Goal: Task Accomplishment & Management: Complete application form

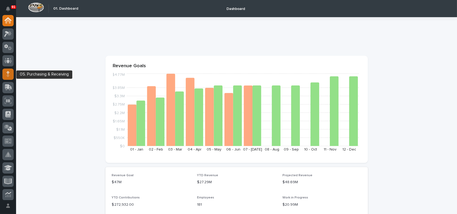
click at [9, 72] on icon at bounding box center [7, 74] width 3 height 6
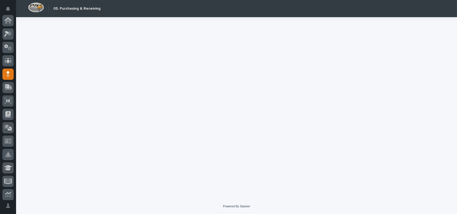
scroll to position [54, 0]
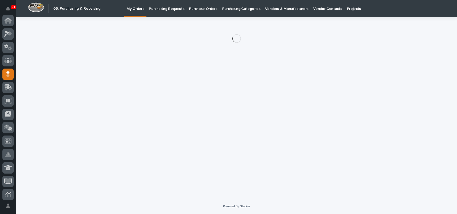
scroll to position [54, 0]
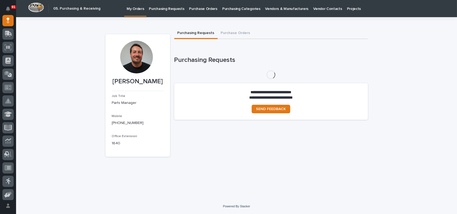
click at [206, 9] on p "Purchase Orders" at bounding box center [203, 5] width 28 height 11
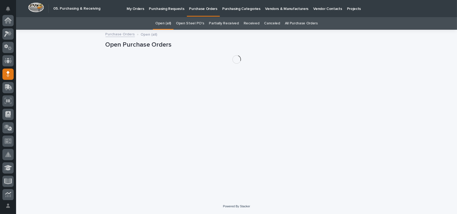
scroll to position [54, 0]
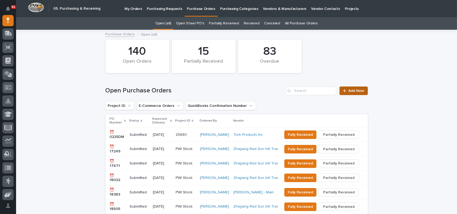
click at [350, 93] on link "Add New" at bounding box center [354, 91] width 28 height 9
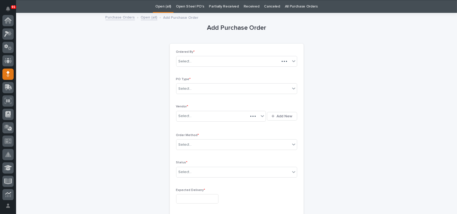
scroll to position [54, 0]
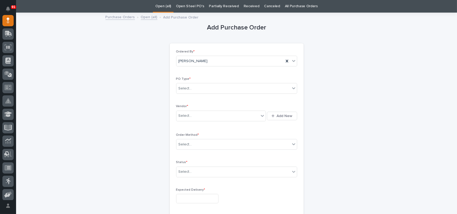
click at [169, 8] on link "Open (all)" at bounding box center [163, 6] width 16 height 13
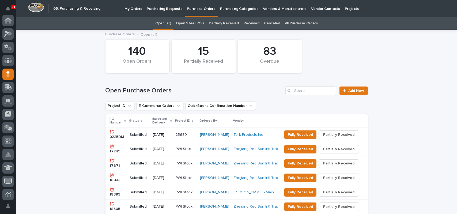
scroll to position [54, 0]
click at [118, 135] on p "⏰ 0225DM" at bounding box center [118, 134] width 16 height 9
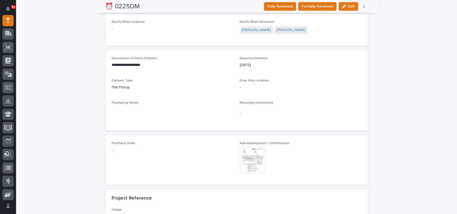
scroll to position [214, 0]
click at [253, 153] on img at bounding box center [253, 159] width 26 height 26
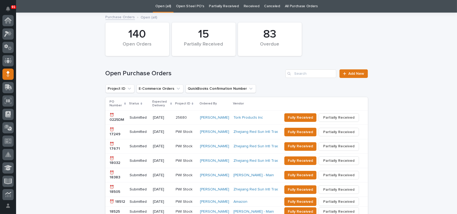
scroll to position [54, 0]
click at [349, 75] on span "Add New" at bounding box center [357, 74] width 16 height 4
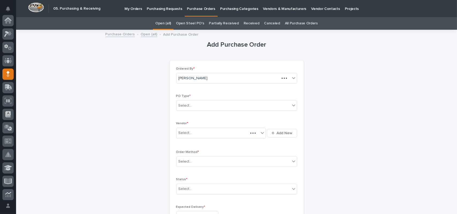
scroll to position [54, 0]
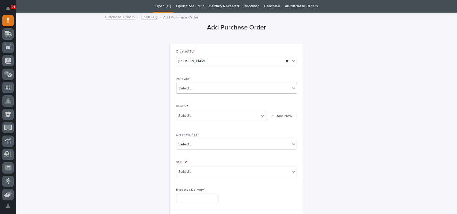
click at [180, 88] on div "Select..." at bounding box center [185, 89] width 13 height 6
click at [188, 107] on div "Paper" at bounding box center [234, 107] width 121 height 9
click at [182, 114] on div "Select..." at bounding box center [185, 116] width 13 height 6
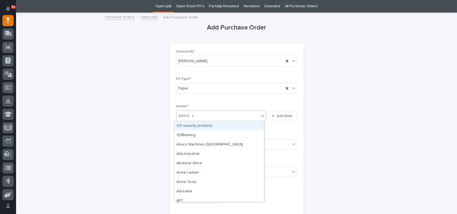
type input "**"
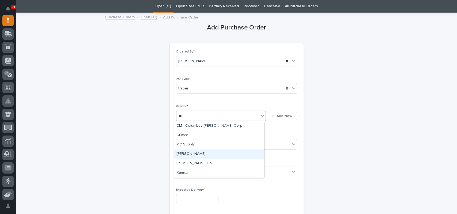
click at [187, 152] on div "[PERSON_NAME]" at bounding box center [219, 153] width 90 height 9
click at [192, 142] on div "Select..." at bounding box center [234, 144] width 114 height 9
click at [189, 155] on div "Online Order" at bounding box center [234, 154] width 121 height 9
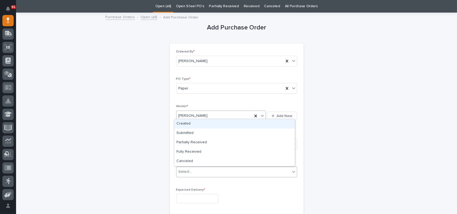
click at [193, 171] on div "Select..." at bounding box center [234, 171] width 114 height 9
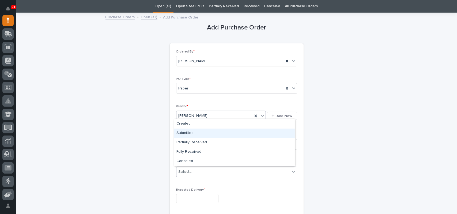
click at [193, 134] on div "Submitted" at bounding box center [234, 133] width 121 height 9
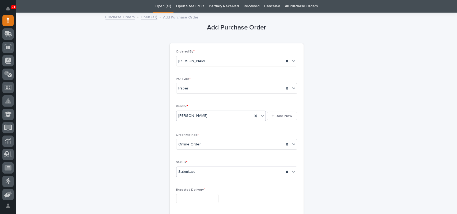
click at [189, 194] on input "text" at bounding box center [197, 198] width 42 height 9
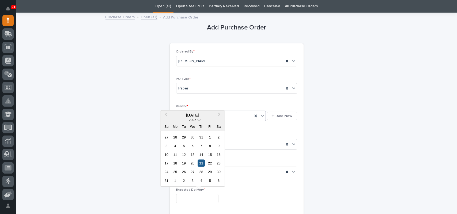
click at [200, 163] on div "21" at bounding box center [201, 163] width 7 height 7
type input "**********"
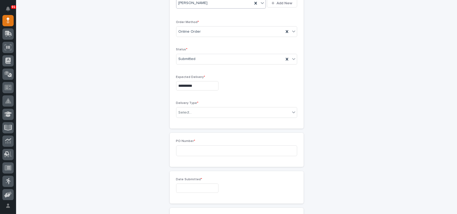
scroll to position [151, 0]
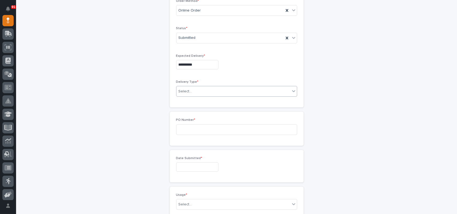
click at [205, 87] on div "Select..." at bounding box center [234, 91] width 114 height 9
click at [194, 102] on div "Deliver to PWI" at bounding box center [234, 101] width 121 height 9
click at [199, 125] on input at bounding box center [236, 129] width 121 height 11
type input "8"
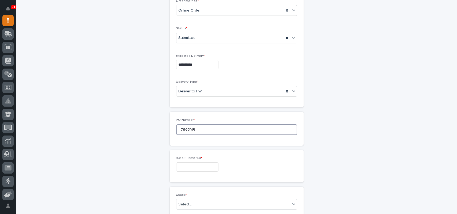
type input "7663MR"
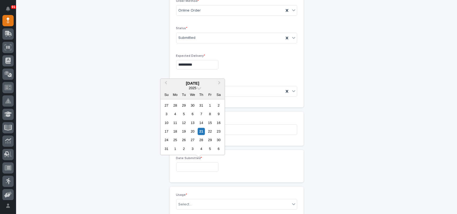
click at [197, 168] on input "text" at bounding box center [197, 166] width 42 height 9
click at [174, 122] on div "11" at bounding box center [175, 122] width 7 height 7
type input "**********"
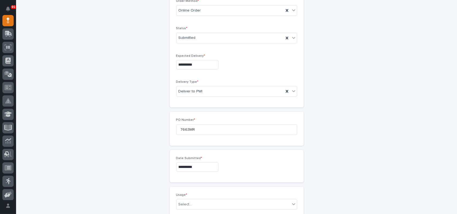
scroll to position [205, 0]
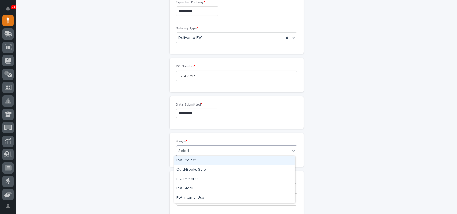
click at [196, 148] on div "Select..." at bounding box center [234, 151] width 114 height 9
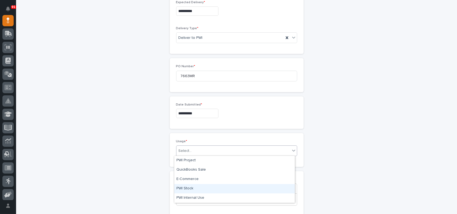
click at [194, 189] on div "PWI Stock" at bounding box center [234, 188] width 121 height 9
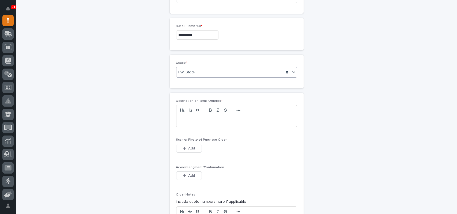
scroll to position [285, 0]
click at [204, 121] on p at bounding box center [237, 119] width 113 height 5
click at [191, 149] on button "Add" at bounding box center [189, 146] width 26 height 9
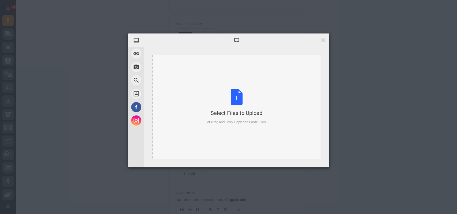
click at [234, 95] on div "Select Files to Upload or Drag and Drop, Copy and Paste Files" at bounding box center [236, 107] width 59 height 36
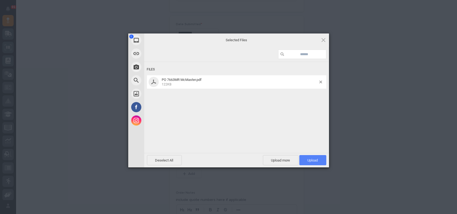
click at [325, 160] on span "Upload 1" at bounding box center [312, 160] width 27 height 10
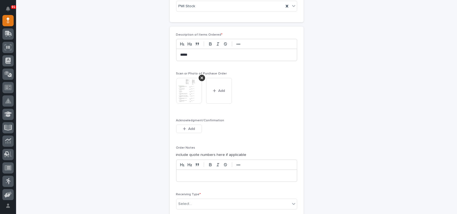
scroll to position [402, 0]
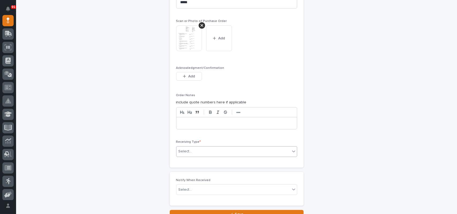
click at [206, 150] on div "Select..." at bounding box center [234, 151] width 114 height 9
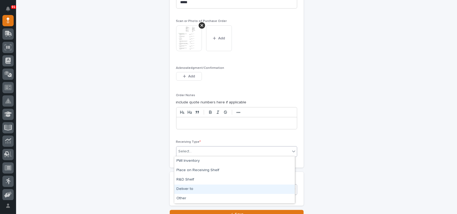
click at [197, 188] on div "Deliver to" at bounding box center [234, 189] width 121 height 9
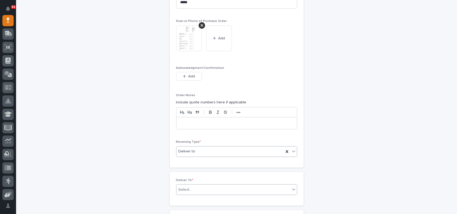
click at [198, 187] on div "Select..." at bounding box center [234, 189] width 114 height 9
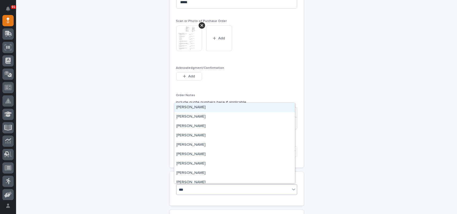
type input "****"
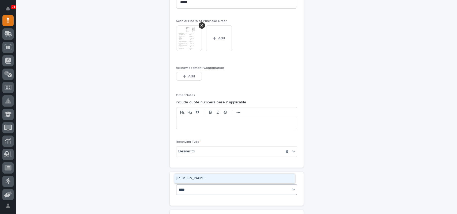
click at [199, 178] on div "[PERSON_NAME]" at bounding box center [234, 178] width 121 height 9
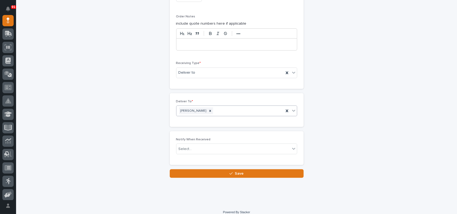
scroll to position [482, 0]
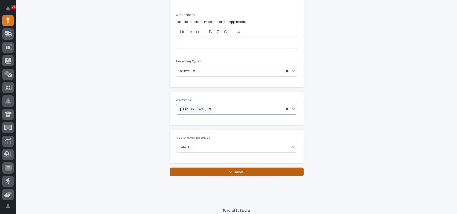
click at [216, 170] on button "Save" at bounding box center [237, 172] width 134 height 9
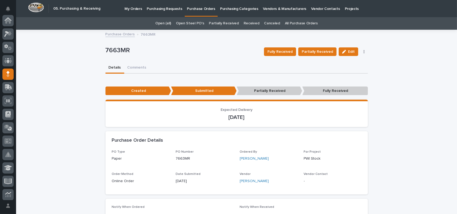
scroll to position [54, 0]
click at [196, 8] on p "Purchase Orders" at bounding box center [201, 5] width 28 height 11
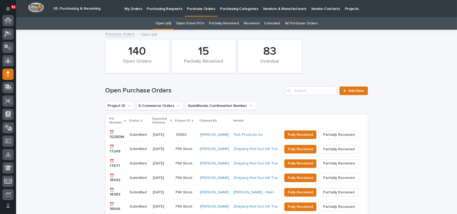
scroll to position [54, 0]
click at [351, 92] on span "Add New" at bounding box center [357, 91] width 16 height 4
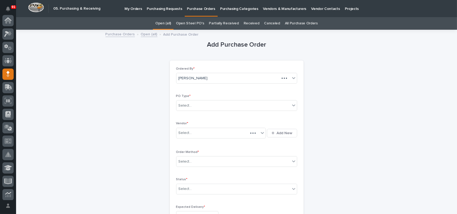
scroll to position [54, 0]
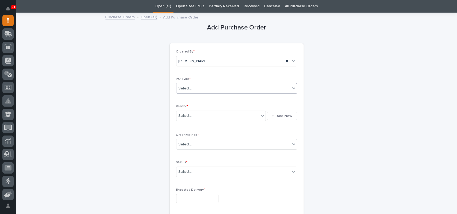
click at [197, 88] on div "Select..." at bounding box center [234, 88] width 114 height 9
click at [186, 108] on div "Paper" at bounding box center [234, 107] width 121 height 9
click at [187, 113] on div "Select..." at bounding box center [185, 116] width 13 height 6
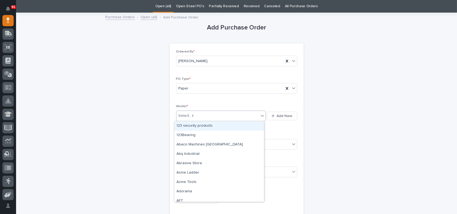
type input "**"
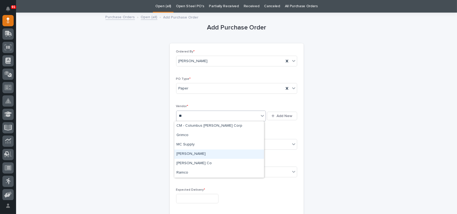
click at [202, 155] on div "[PERSON_NAME]" at bounding box center [219, 153] width 90 height 9
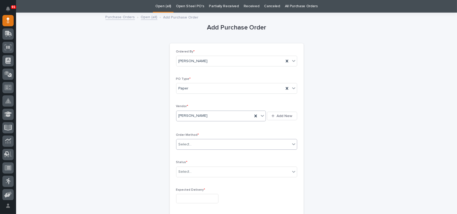
click at [199, 143] on div "Select..." at bounding box center [234, 144] width 114 height 9
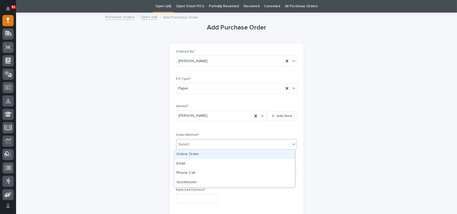
click at [190, 154] on div "Online Order" at bounding box center [234, 154] width 121 height 9
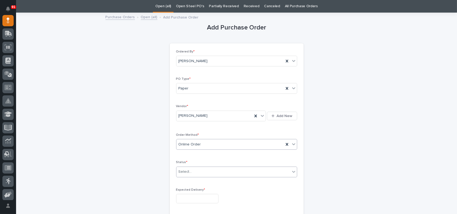
click at [193, 173] on input "text" at bounding box center [193, 172] width 1 height 5
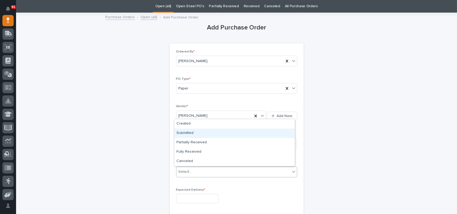
click at [187, 131] on div "Submitted" at bounding box center [234, 133] width 121 height 9
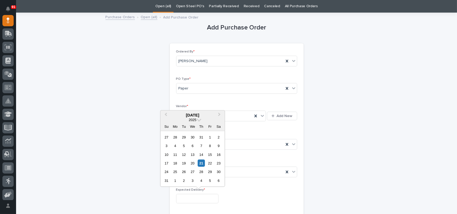
click at [187, 194] on input "text" at bounding box center [197, 198] width 42 height 9
click at [200, 164] on div "21" at bounding box center [201, 163] width 7 height 7
type input "**********"
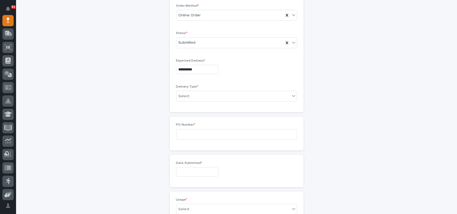
scroll to position [151, 0]
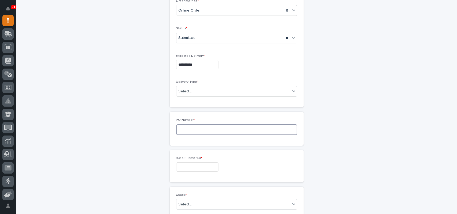
click at [194, 128] on input at bounding box center [236, 129] width 121 height 11
click at [193, 89] on div "Select..." at bounding box center [234, 91] width 114 height 9
click at [189, 102] on div "Deliver to PWI" at bounding box center [234, 101] width 121 height 9
click at [190, 130] on input at bounding box center [236, 129] width 121 height 11
type input "7666MR"
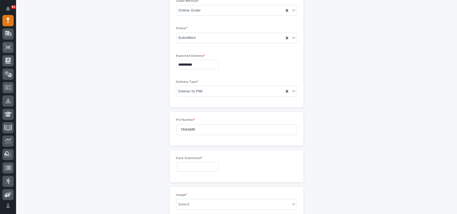
click at [187, 167] on input "text" at bounding box center [197, 166] width 42 height 9
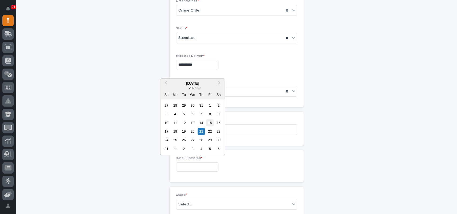
click at [208, 123] on div "15" at bounding box center [210, 122] width 7 height 7
type input "**********"
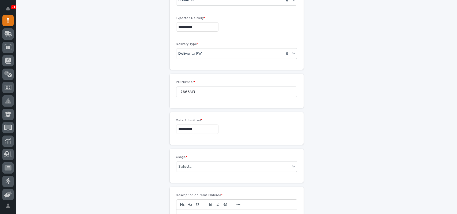
scroll to position [231, 0]
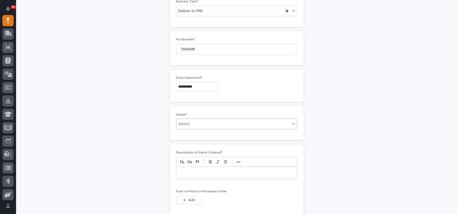
click at [196, 122] on div "Select..." at bounding box center [234, 124] width 114 height 9
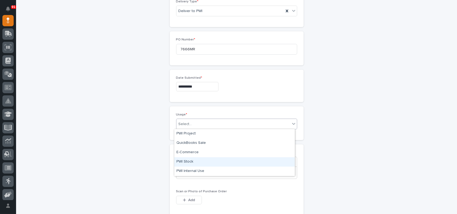
click at [185, 162] on div "PWI Stock" at bounding box center [234, 161] width 121 height 9
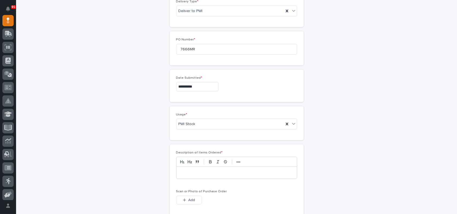
click at [189, 173] on p at bounding box center [237, 172] width 113 height 5
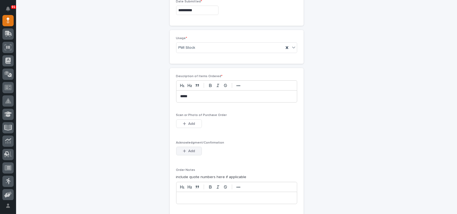
scroll to position [312, 0]
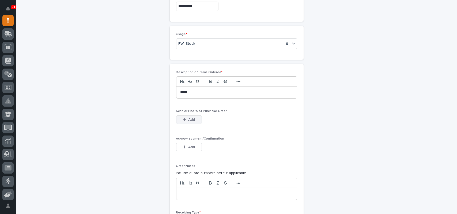
click at [192, 121] on span "Add" at bounding box center [191, 119] width 7 height 5
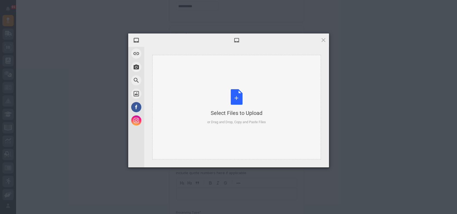
click at [240, 95] on div "Select Files to Upload or Drag and Drop, Copy and Paste Files" at bounding box center [236, 107] width 59 height 36
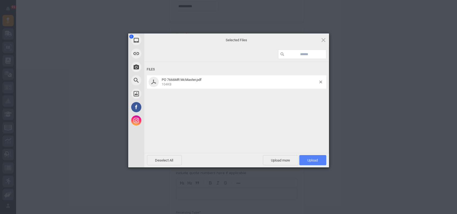
click at [319, 158] on span "Upload 1" at bounding box center [312, 160] width 27 height 10
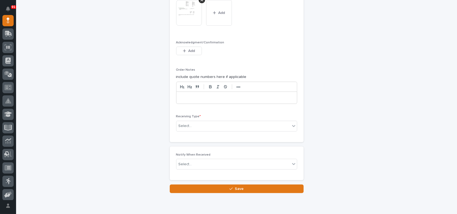
scroll to position [447, 0]
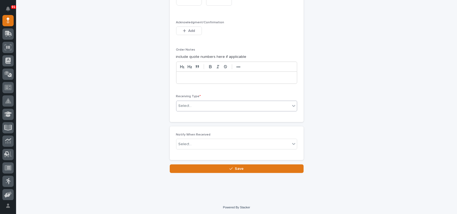
click at [202, 104] on div "Select..." at bounding box center [234, 106] width 114 height 9
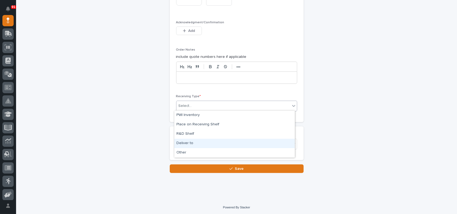
click at [195, 143] on div "Deliver to" at bounding box center [234, 143] width 121 height 9
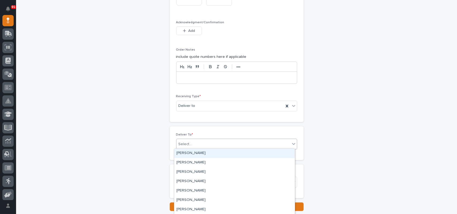
click at [206, 143] on div "Select..." at bounding box center [234, 144] width 114 height 9
type input "****"
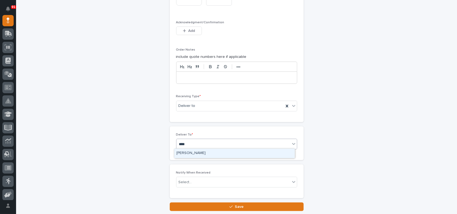
click at [191, 153] on div "[PERSON_NAME]" at bounding box center [234, 153] width 121 height 9
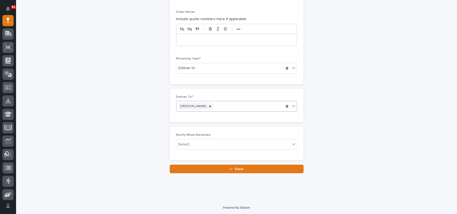
scroll to position [485, 0]
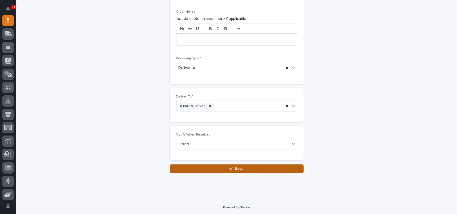
click at [242, 171] on button "Save" at bounding box center [237, 168] width 134 height 9
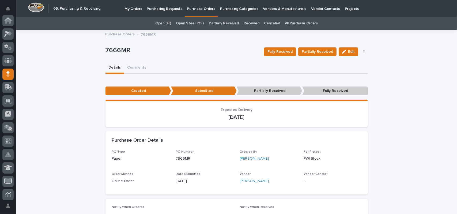
scroll to position [54, 0]
click at [198, 2] on p "Purchase Orders" at bounding box center [201, 5] width 28 height 11
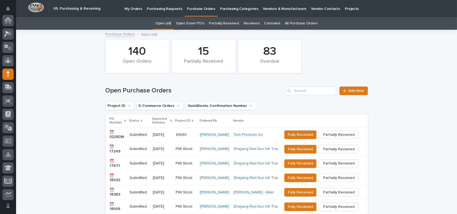
scroll to position [54, 0]
click at [347, 85] on div "Open Purchase Orders Add New" at bounding box center [237, 89] width 263 height 26
click at [348, 87] on link "Add New" at bounding box center [354, 91] width 28 height 9
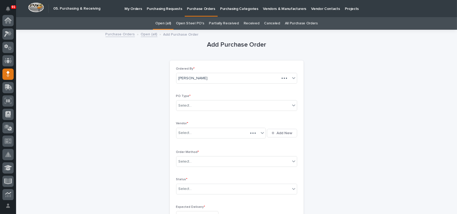
scroll to position [54, 0]
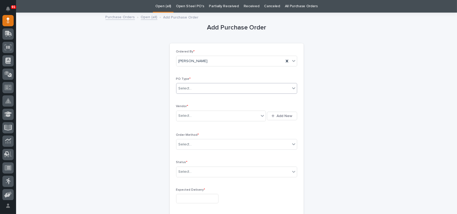
click at [189, 89] on div "Select..." at bounding box center [234, 88] width 114 height 9
click at [186, 95] on div "Quickbooks" at bounding box center [234, 98] width 121 height 9
click at [193, 115] on div "Select..." at bounding box center [218, 115] width 83 height 9
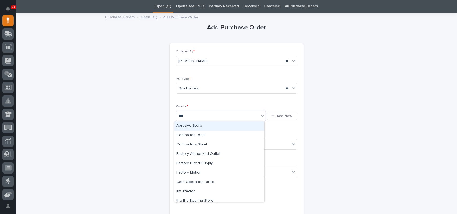
type input "****"
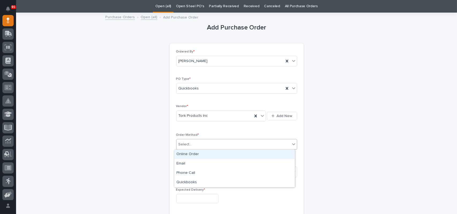
click at [197, 143] on div "Select..." at bounding box center [234, 144] width 114 height 9
click at [191, 156] on div "Online Order" at bounding box center [234, 154] width 121 height 9
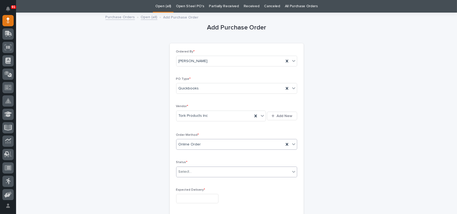
click at [193, 173] on div "Select..." at bounding box center [234, 171] width 114 height 9
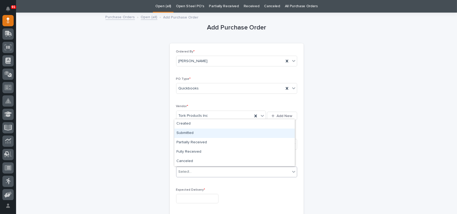
click at [195, 134] on div "Submitted" at bounding box center [234, 133] width 121 height 9
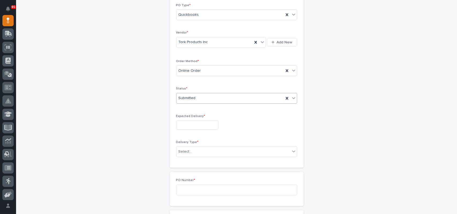
scroll to position [98, 0]
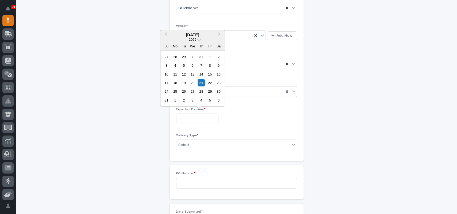
click at [197, 118] on input "text" at bounding box center [197, 118] width 42 height 9
click at [211, 94] on div "29" at bounding box center [210, 91] width 7 height 7
type input "**********"
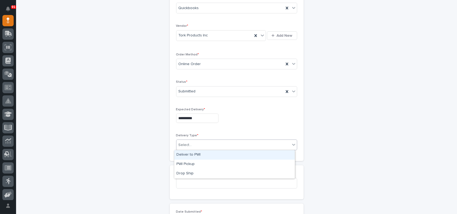
click at [194, 143] on div "Select..." at bounding box center [234, 145] width 114 height 9
click at [193, 157] on div "Deliver to PWI" at bounding box center [234, 154] width 121 height 9
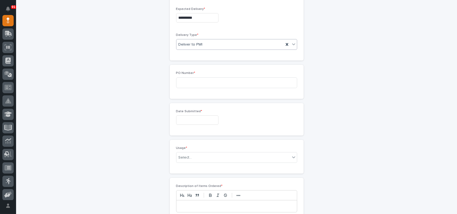
scroll to position [205, 0]
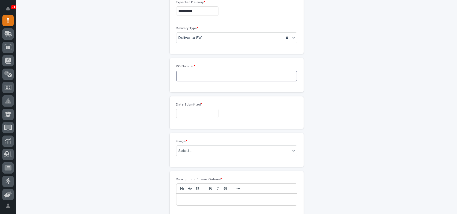
click at [206, 78] on input at bounding box center [236, 76] width 121 height 11
type input "7668MR"
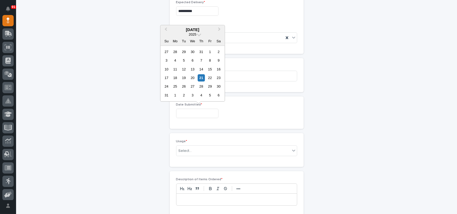
click at [186, 111] on input "text" at bounding box center [197, 113] width 42 height 9
click at [193, 79] on div "20" at bounding box center [192, 77] width 7 height 7
type input "**********"
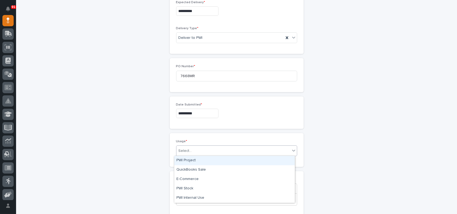
click at [197, 151] on div "Select..." at bounding box center [234, 151] width 114 height 9
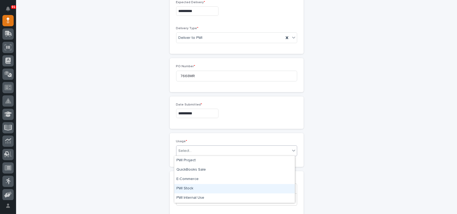
click at [192, 186] on div "PWI Stock" at bounding box center [234, 188] width 121 height 9
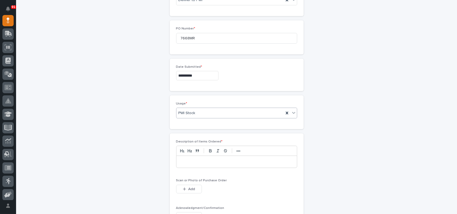
scroll to position [285, 0]
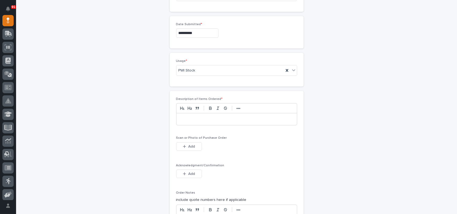
click at [209, 119] on p at bounding box center [237, 119] width 113 height 5
click at [191, 143] on button "Add" at bounding box center [189, 146] width 26 height 9
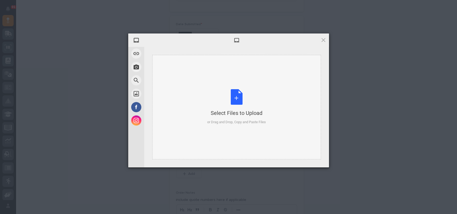
click at [234, 100] on div "Select Files to Upload or Drag and Drop, Copy and Paste Files" at bounding box center [236, 107] width 59 height 36
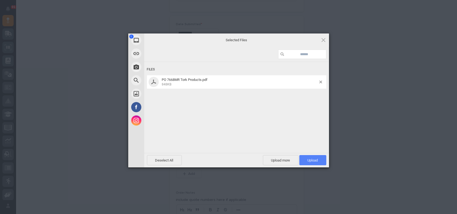
click at [313, 160] on span "Upload 1" at bounding box center [313, 160] width 10 height 4
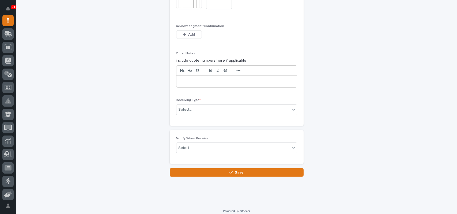
scroll to position [447, 0]
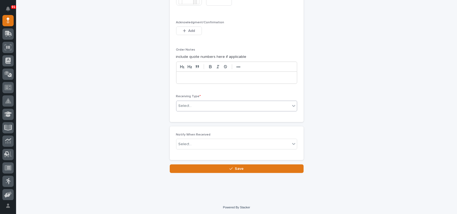
click at [217, 105] on div "Select..." at bounding box center [234, 106] width 114 height 9
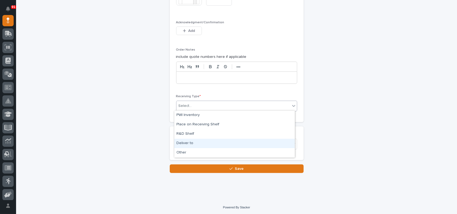
click at [183, 142] on div "Deliver to" at bounding box center [234, 143] width 121 height 9
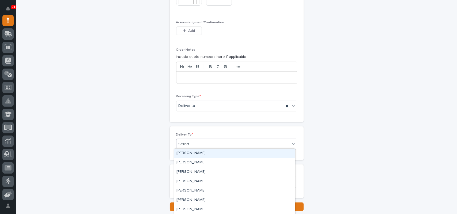
click at [197, 143] on div "Select..." at bounding box center [234, 144] width 114 height 9
type input "****"
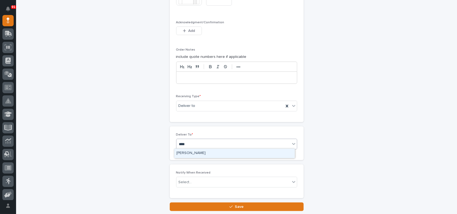
click at [194, 151] on div "[PERSON_NAME]" at bounding box center [234, 153] width 121 height 9
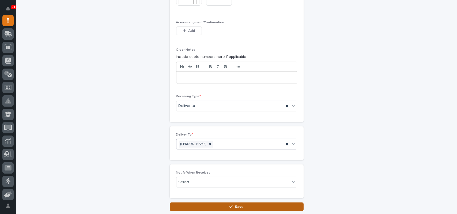
click at [215, 205] on button "Save" at bounding box center [237, 207] width 134 height 9
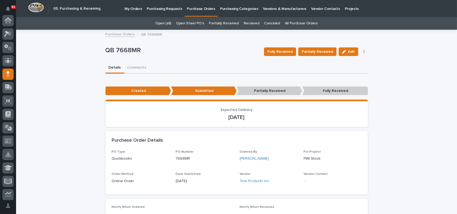
scroll to position [54, 0]
